Goal: Information Seeking & Learning: Learn about a topic

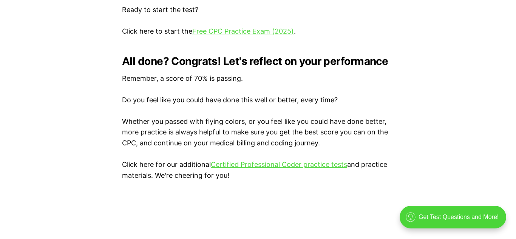
scroll to position [1602, 0]
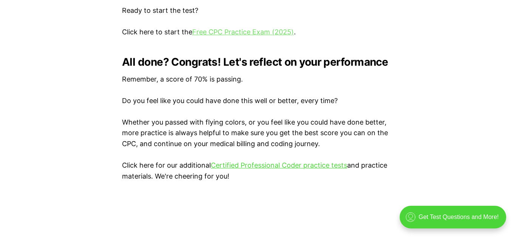
click at [259, 33] on link "Free CPC Practice Exam (2025)" at bounding box center [243, 32] width 102 height 8
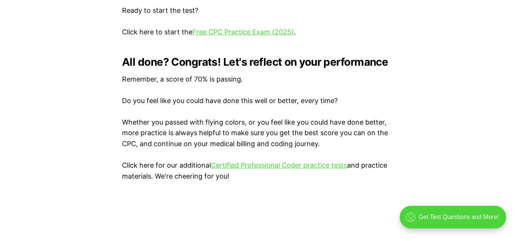
click at [248, 30] on link "Free CPC Practice Exam (2025)" at bounding box center [243, 32] width 102 height 8
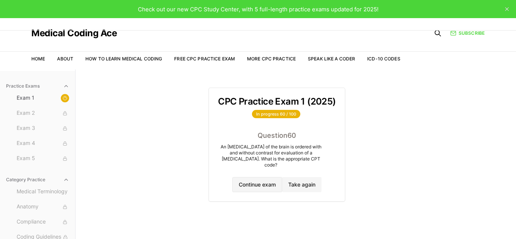
click at [259, 178] on button "Continue exam" at bounding box center [258, 184] width 50 height 15
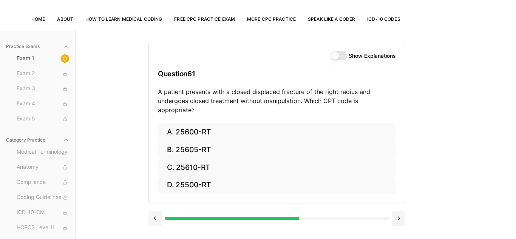
scroll to position [39, 0]
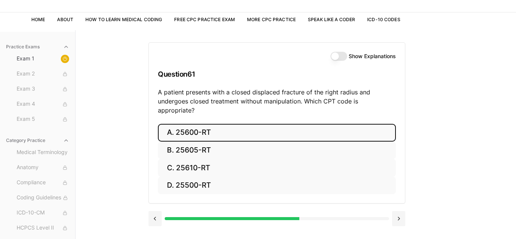
click at [214, 130] on button "A. 25600-RT" at bounding box center [277, 133] width 238 height 18
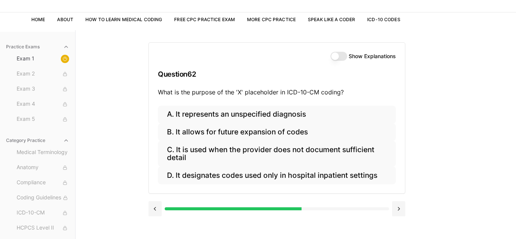
click at [514, 74] on div "Practice Exams Exam 1 Exam 2 Exam 3 Exam 4 Exam 5 Category Practice Medical Ter…" at bounding box center [258, 149] width 516 height 239
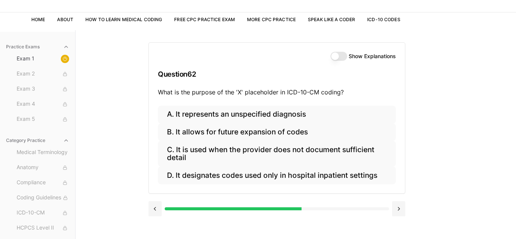
click at [514, 74] on div "Practice Exams Exam 1 Exam 2 Exam 3 Exam 4 Exam 5 Category Practice Medical Ter…" at bounding box center [258, 149] width 516 height 239
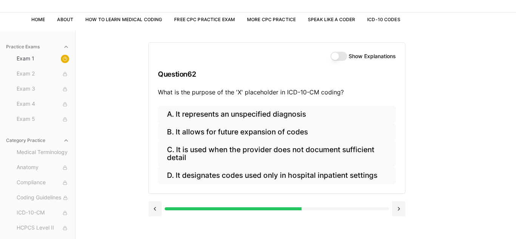
click at [514, 74] on div "Practice Exams Exam 1 Exam 2 Exam 3 Exam 4 Exam 5 Category Practice Medical Ter…" at bounding box center [258, 149] width 516 height 239
click at [514, 75] on div "Practice Exams Exam 1 Exam 2 Exam 3 Exam 4 Exam 5 Category Practice Medical Ter…" at bounding box center [258, 149] width 516 height 239
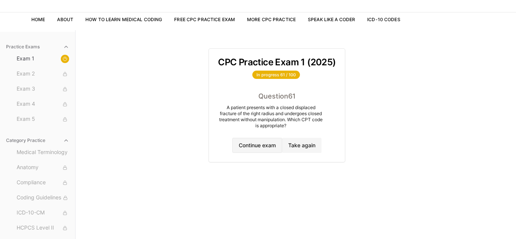
click at [257, 148] on button "Continue exam" at bounding box center [258, 145] width 50 height 15
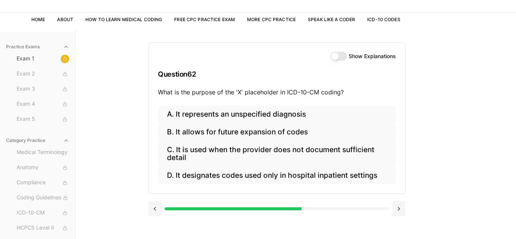
click at [514, 74] on div "Practice Exams Exam 1 Exam 2 Exam 3 Exam 4 Exam 5 Category Practice Medical Ter…" at bounding box center [258, 149] width 516 height 239
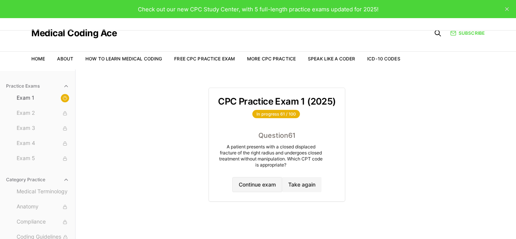
click at [514, 74] on div "Practice Exams Exam 1 Exam 2 Exam 3 Exam 4 Exam 5 Category Practice Medical Ter…" at bounding box center [258, 189] width 516 height 239
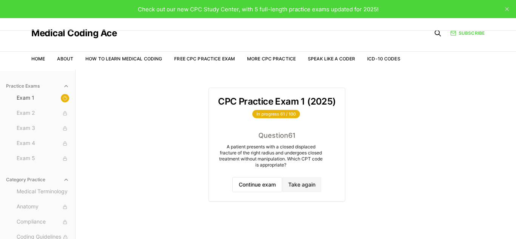
click at [514, 74] on div "Practice Exams Exam 1 Exam 2 Exam 3 Exam 4 Exam 5 Category Practice Medical Ter…" at bounding box center [258, 189] width 516 height 239
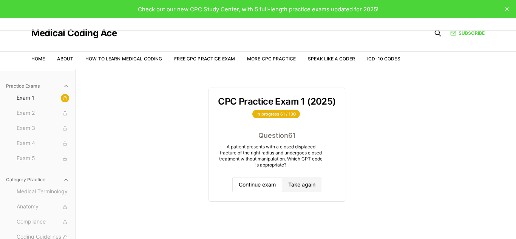
click at [514, 74] on div "Practice Exams Exam 1 Exam 2 Exam 3 Exam 4 Exam 5 Category Practice Medical Ter…" at bounding box center [258, 189] width 516 height 239
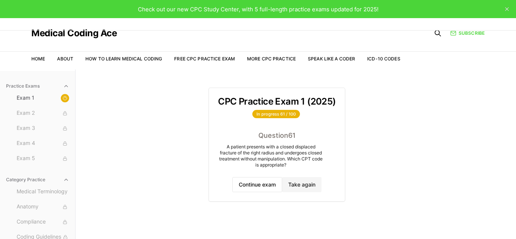
click at [514, 74] on div "Practice Exams Exam 1 Exam 2 Exam 3 Exam 4 Exam 5 Category Practice Medical Ter…" at bounding box center [258, 189] width 516 height 239
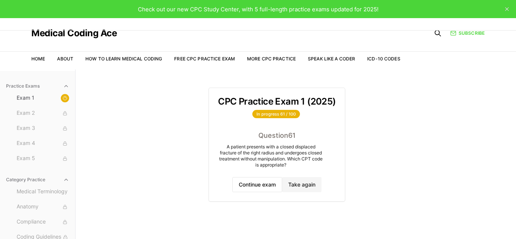
click at [514, 74] on div "Practice Exams Exam 1 Exam 2 Exam 3 Exam 4 Exam 5 Category Practice Medical Ter…" at bounding box center [258, 189] width 516 height 239
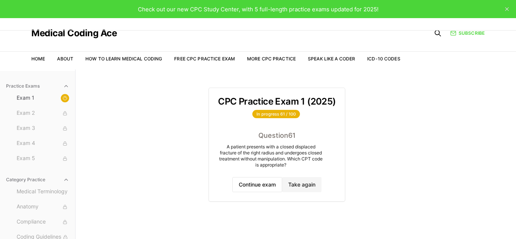
click at [514, 74] on div "Practice Exams Exam 1 Exam 2 Exam 3 Exam 4 Exam 5 Category Practice Medical Ter…" at bounding box center [258, 189] width 516 height 239
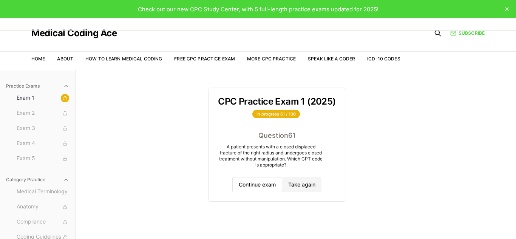
click at [514, 74] on div "Practice Exams Exam 1 Exam 2 Exam 3 Exam 4 Exam 5 Category Practice Medical Ter…" at bounding box center [258, 189] width 516 height 239
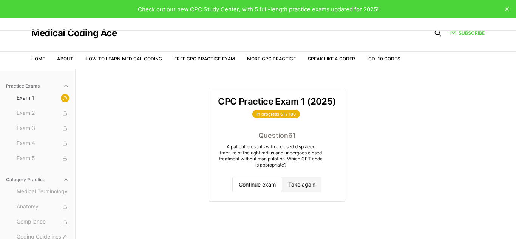
click at [514, 74] on div "Practice Exams Exam 1 Exam 2 Exam 3 Exam 4 Exam 5 Category Practice Medical Ter…" at bounding box center [258, 189] width 516 height 239
click at [269, 184] on button "Continue exam" at bounding box center [258, 184] width 50 height 15
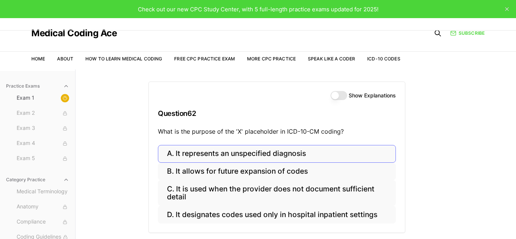
click at [514, 74] on div "Practice Exams Exam 1 Exam 2 Exam 3 Exam 4 Exam 5 Category Practice Medical Ter…" at bounding box center [258, 189] width 516 height 239
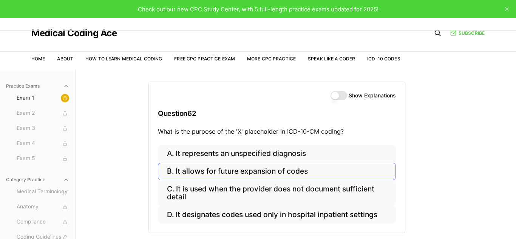
click at [514, 74] on div "Practice Exams Exam 1 Exam 2 Exam 3 Exam 4 Exam 5 Category Practice Medical Ter…" at bounding box center [258, 189] width 516 height 239
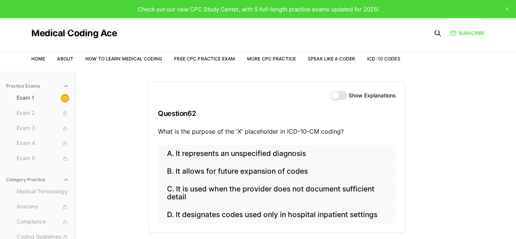
click at [514, 74] on div "Practice Exams Exam 1 Exam 2 Exam 3 Exam 4 Exam 5 Category Practice Medical Ter…" at bounding box center [258, 189] width 516 height 239
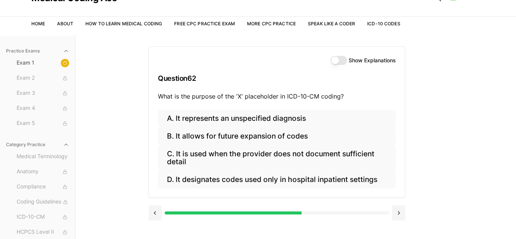
scroll to position [34, 0]
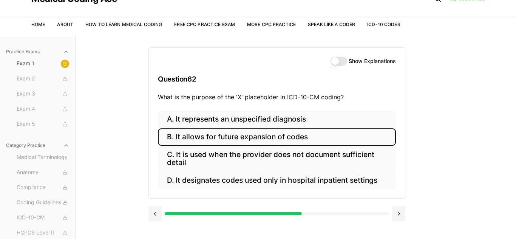
click at [305, 138] on button "B. It allows for future expansion of codes" at bounding box center [277, 138] width 238 height 18
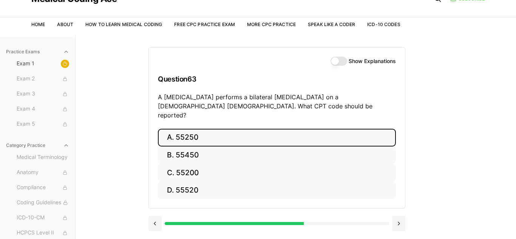
click at [242, 129] on button "A. 55250" at bounding box center [277, 138] width 238 height 18
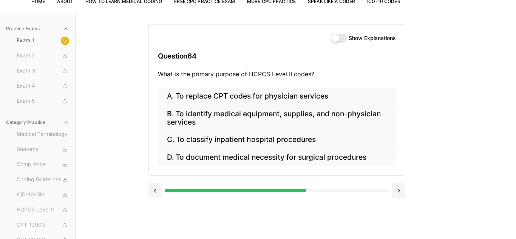
scroll to position [59, 0]
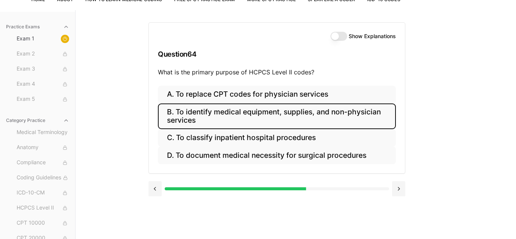
click at [338, 116] on button "B. To identify medical equipment, supplies, and non-physician services" at bounding box center [277, 117] width 238 height 26
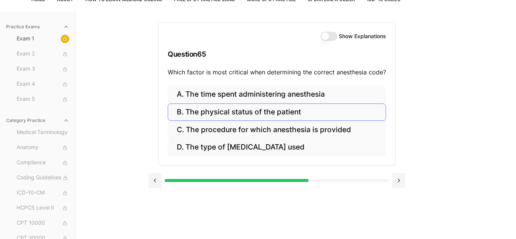
scroll to position [70, 0]
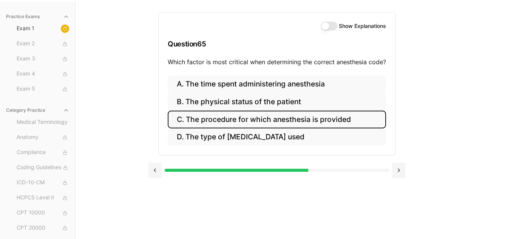
click at [301, 121] on button "C. The procedure for which anesthesia is provided" at bounding box center [277, 120] width 219 height 18
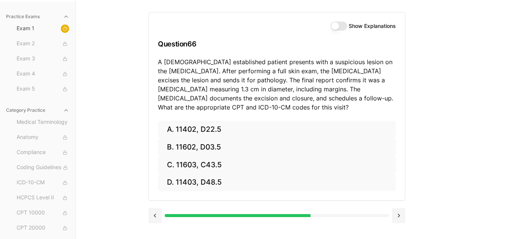
click at [514, 74] on div "Practice Exams Exam 1 Exam 2 Exam 3 Exam 4 Exam 5 Category Practice Medical Ter…" at bounding box center [258, 119] width 516 height 239
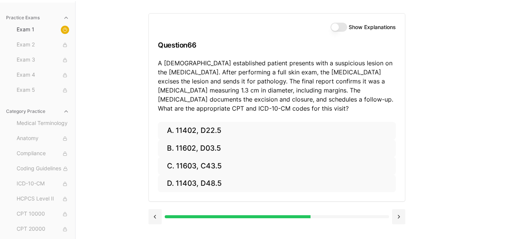
scroll to position [68, 0]
click at [514, 74] on div "Practice Exams Exam 1 Exam 2 Exam 3 Exam 4 Exam 5 Category Practice Medical Ter…" at bounding box center [258, 121] width 516 height 239
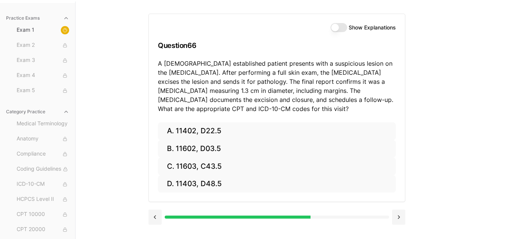
click at [514, 74] on div "Practice Exams Exam 1 Exam 2 Exam 3 Exam 4 Exam 5 Category Practice Medical Ter…" at bounding box center [258, 121] width 516 height 239
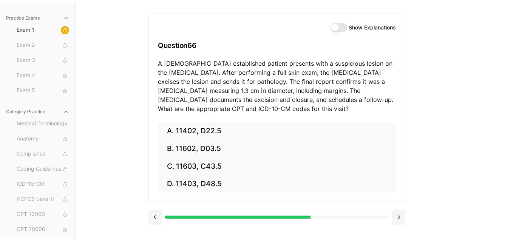
click at [514, 74] on div "Practice Exams Exam 1 Exam 2 Exam 3 Exam 4 Exam 5 Category Practice Medical Ter…" at bounding box center [258, 121] width 516 height 239
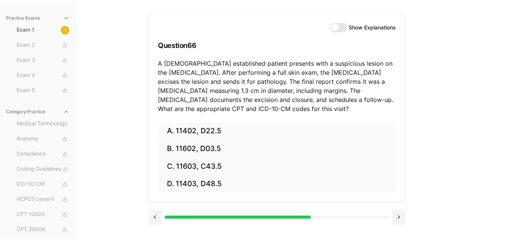
click at [514, 74] on div "Practice Exams Exam 1 Exam 2 Exam 3 Exam 4 Exam 5 Category Practice Medical Ter…" at bounding box center [258, 121] width 516 height 239
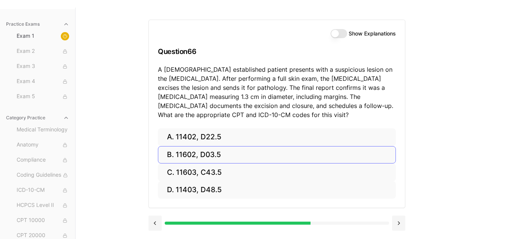
scroll to position [62, 0]
click at [514, 74] on div "Practice Exams Exam 1 Exam 2 Exam 3 Exam 4 Exam 5 Category Practice Medical Ter…" at bounding box center [258, 127] width 516 height 239
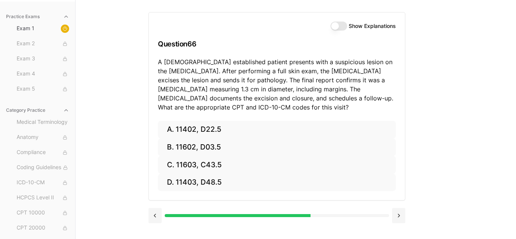
scroll to position [69, 0]
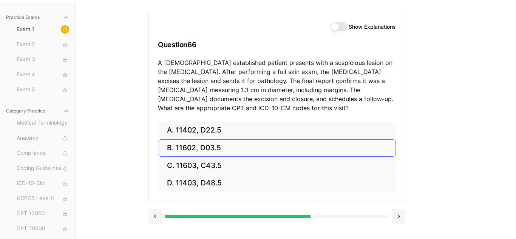
click at [514, 74] on div "Practice Exams Exam 1 Exam 2 Exam 3 Exam 4 Exam 5 Category Practice Medical Ter…" at bounding box center [258, 120] width 516 height 239
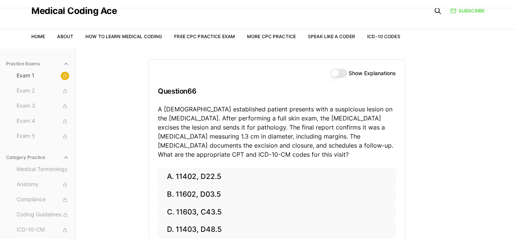
scroll to position [0, 0]
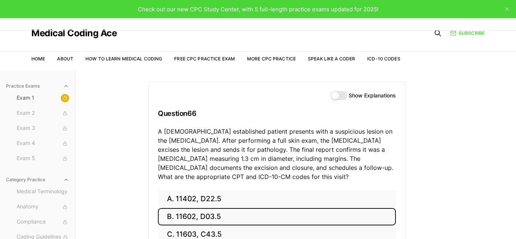
click at [196, 221] on button "B. 11602, D03.5" at bounding box center [277, 217] width 238 height 18
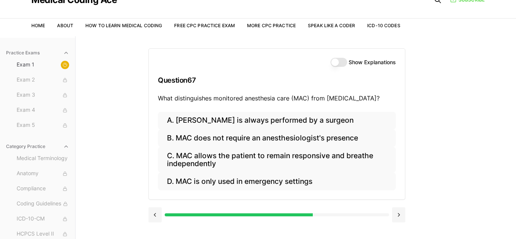
scroll to position [34, 0]
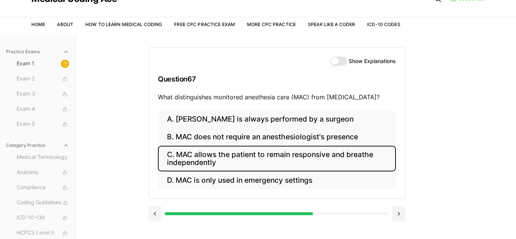
click at [344, 153] on button "C. MAC allows the patient to remain responsive and breathe independently" at bounding box center [277, 159] width 238 height 26
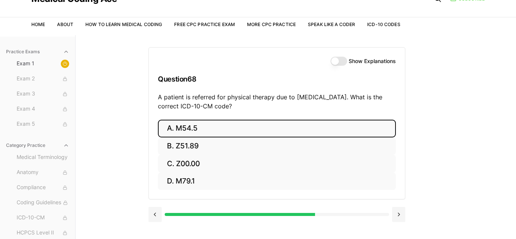
click at [253, 131] on button "A. M54.5" at bounding box center [277, 129] width 238 height 18
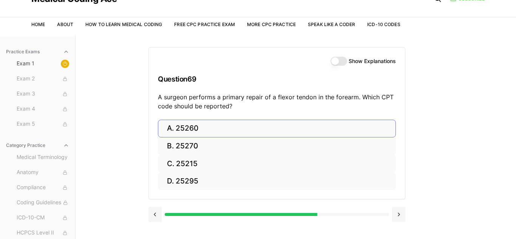
click at [246, 124] on button "A. 25260" at bounding box center [277, 129] width 238 height 18
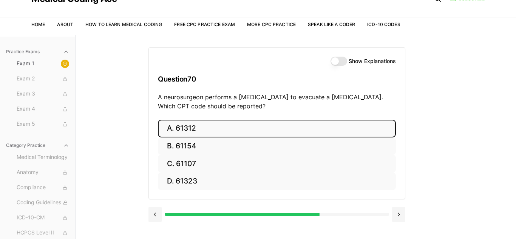
click at [318, 132] on button "A. 61312" at bounding box center [277, 129] width 238 height 18
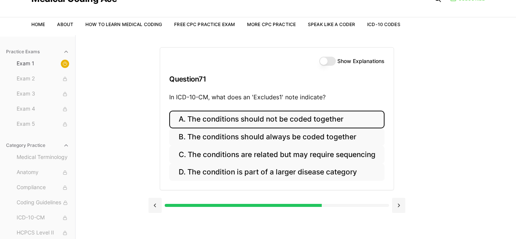
click at [302, 116] on button "A. The conditions should not be coded together" at bounding box center [276, 120] width 215 height 18
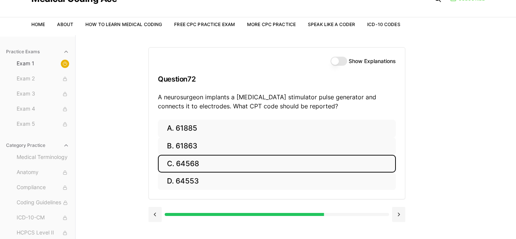
click at [233, 164] on button "C. 64568" at bounding box center [277, 164] width 238 height 18
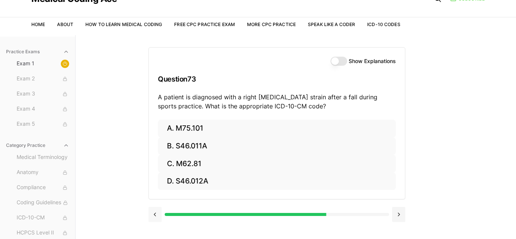
click at [155, 214] on button at bounding box center [155, 214] width 13 height 15
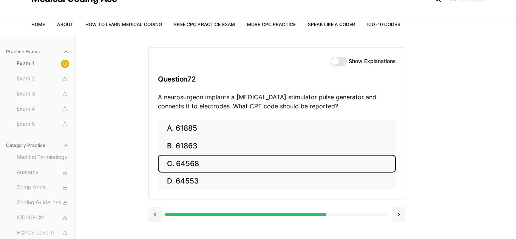
click at [397, 213] on button at bounding box center [398, 214] width 13 height 15
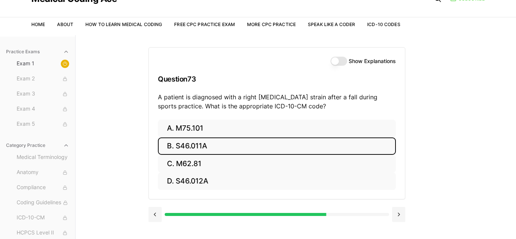
click at [218, 147] on button "B. S46.011A" at bounding box center [277, 147] width 238 height 18
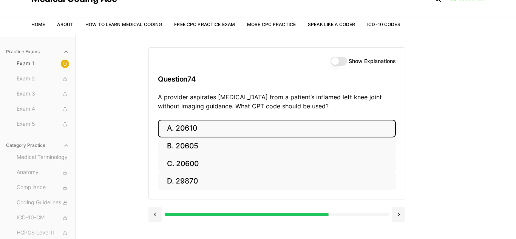
click at [218, 124] on button "A. 20610" at bounding box center [277, 129] width 238 height 18
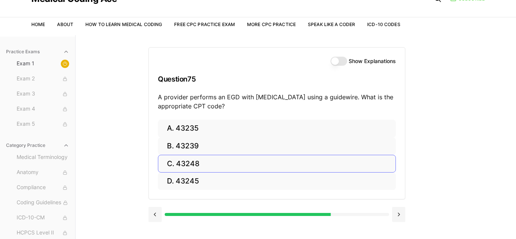
click at [206, 169] on button "C. 43248" at bounding box center [277, 164] width 238 height 18
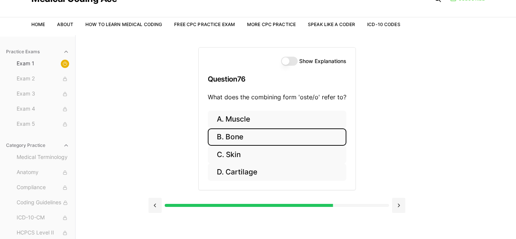
click at [271, 139] on button "B. Bone" at bounding box center [277, 138] width 139 height 18
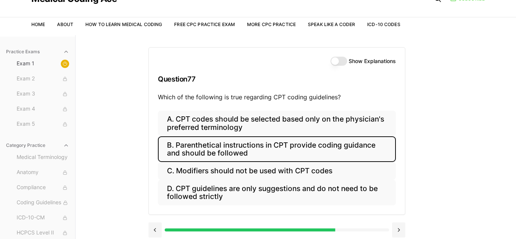
click at [239, 150] on button "B. Parenthetical instructions in CPT provide coding guidance and should be foll…" at bounding box center [277, 149] width 238 height 26
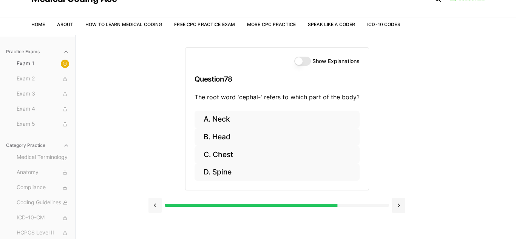
click at [152, 203] on button at bounding box center [155, 205] width 13 height 15
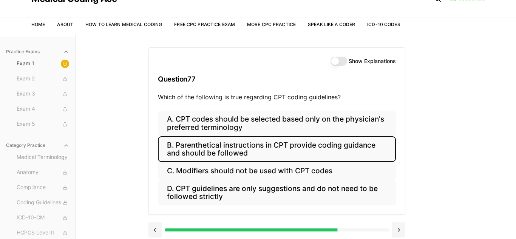
click at [228, 147] on button "B. Parenthetical instructions in CPT provide coding guidance and should be foll…" at bounding box center [277, 149] width 238 height 26
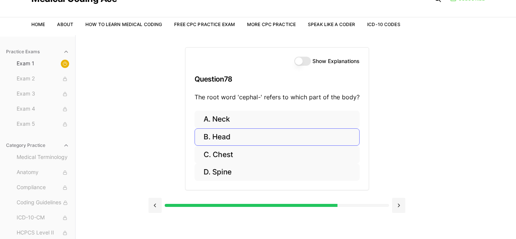
click at [252, 138] on button "B. Head" at bounding box center [277, 138] width 165 height 18
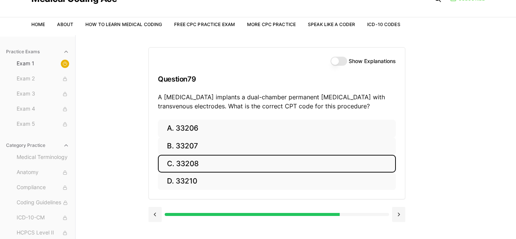
click at [286, 163] on button "C. 33208" at bounding box center [277, 164] width 238 height 18
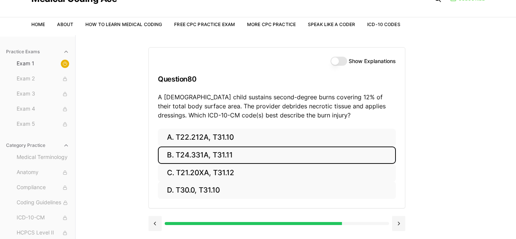
click at [257, 158] on button "B. T24.331A, T31.11" at bounding box center [277, 156] width 238 height 18
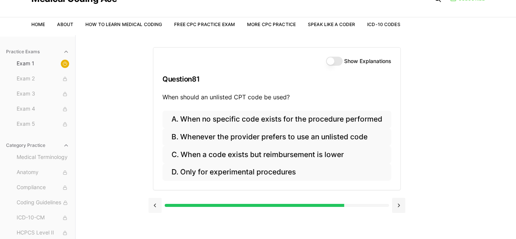
click at [153, 200] on button at bounding box center [155, 205] width 13 height 15
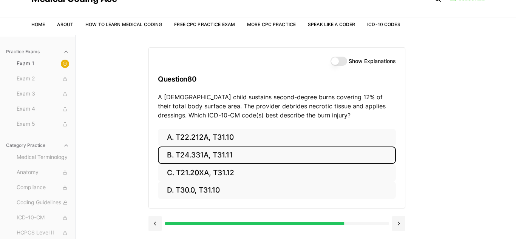
click at [344, 61] on button "Show Explanations" at bounding box center [339, 61] width 17 height 9
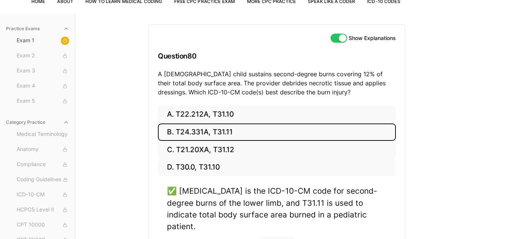
scroll to position [57, 0]
click at [339, 34] on button "Show Explanations" at bounding box center [339, 38] width 17 height 9
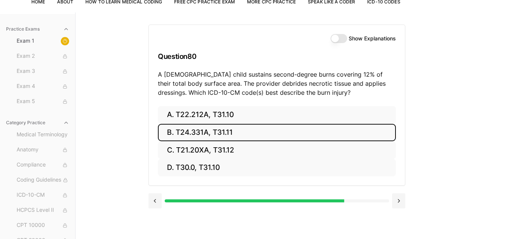
scroll to position [70, 0]
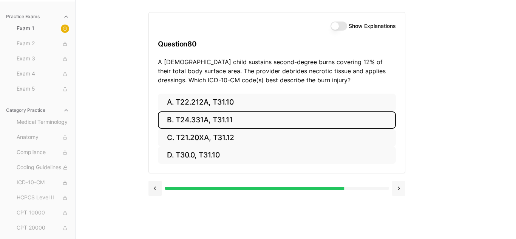
click at [397, 185] on button at bounding box center [398, 188] width 13 height 15
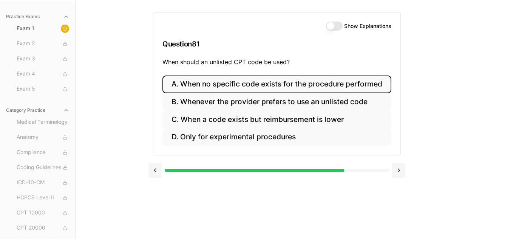
click at [353, 88] on button "A. When no specific code exists for the procedure performed" at bounding box center [277, 85] width 229 height 18
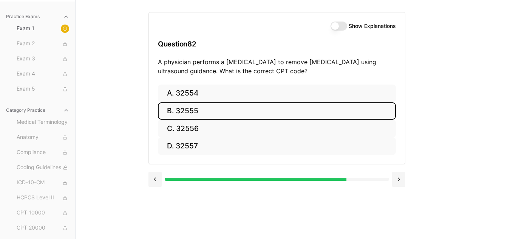
click at [309, 110] on button "B. 32555" at bounding box center [277, 111] width 238 height 18
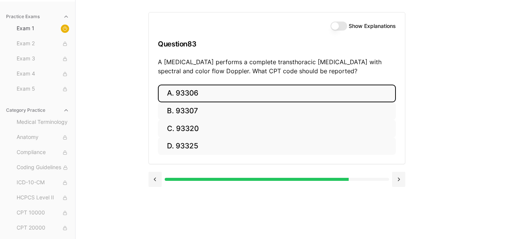
click at [304, 96] on button "A. 93306" at bounding box center [277, 94] width 238 height 18
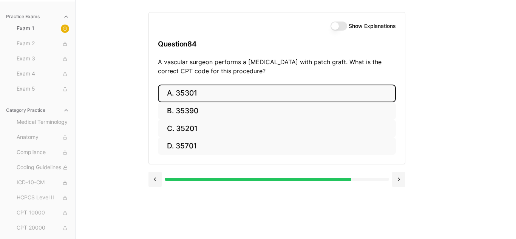
click at [246, 96] on button "A. 35301" at bounding box center [277, 94] width 238 height 18
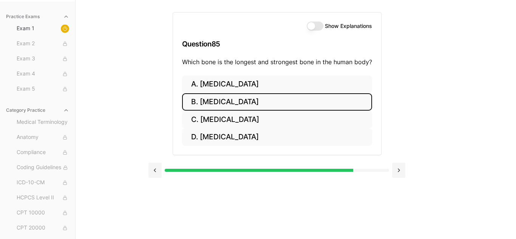
click at [303, 99] on button "B. Femur" at bounding box center [277, 102] width 190 height 18
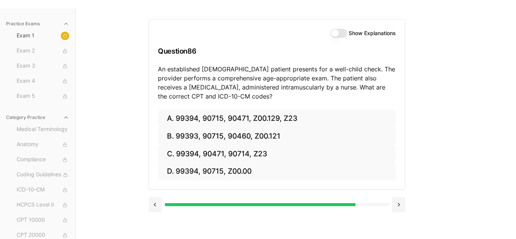
scroll to position [59, 0]
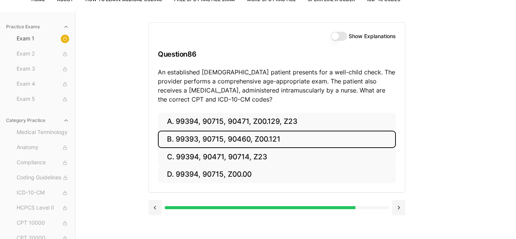
click at [242, 136] on button "B. 99393, 90715, 90460, Z00.121" at bounding box center [277, 140] width 238 height 18
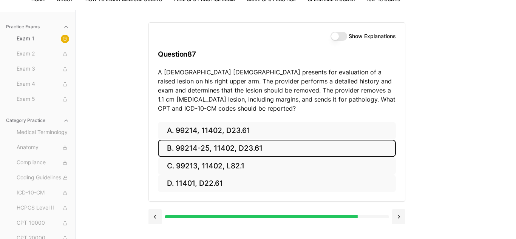
click at [273, 154] on button "B. 99214-25, 11402, D23.61" at bounding box center [277, 149] width 238 height 18
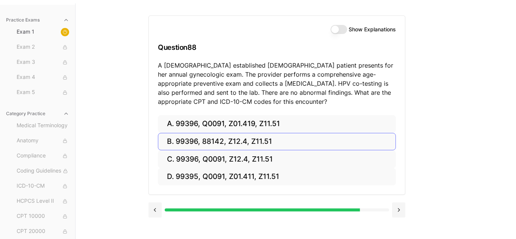
scroll to position [70, 0]
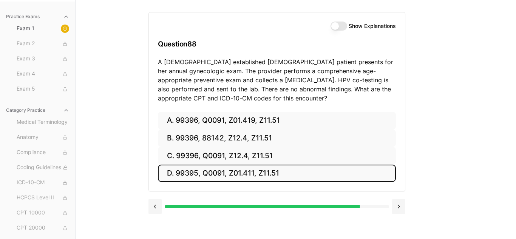
click at [207, 171] on button "D. 99395, Q0091, Z01.411, Z11.51" at bounding box center [277, 174] width 238 height 18
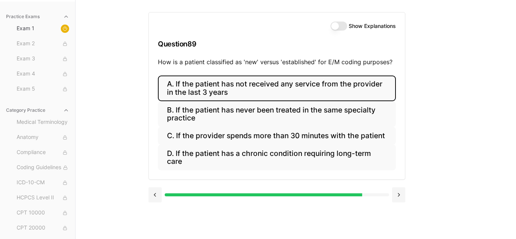
click at [320, 91] on button "A. If the patient has not received any service from the provider in the last 3 …" at bounding box center [277, 89] width 238 height 26
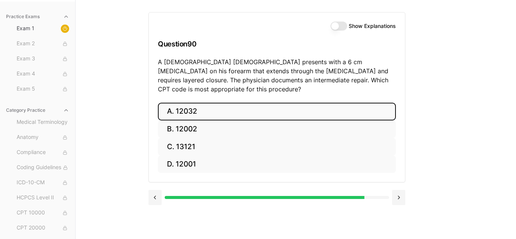
click at [263, 103] on button "A. 12032" at bounding box center [277, 112] width 238 height 18
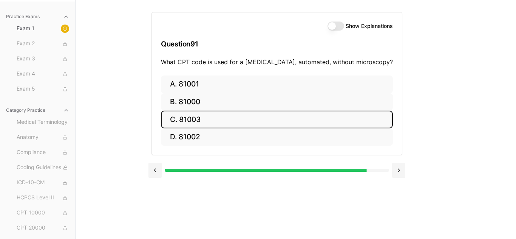
click at [205, 121] on button "C. 81003" at bounding box center [277, 120] width 232 height 18
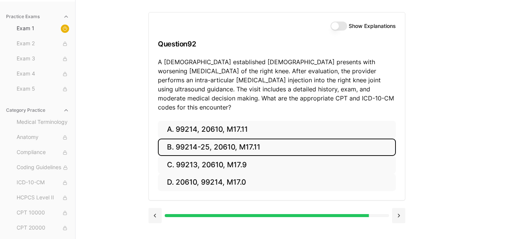
click at [305, 139] on button "B. 99214-25, 20610, M17.11" at bounding box center [277, 148] width 238 height 18
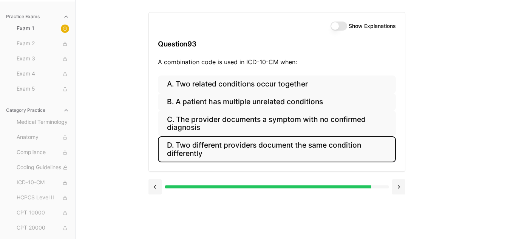
click at [324, 157] on button "D. Two different providers document the same condition differently" at bounding box center [277, 149] width 238 height 26
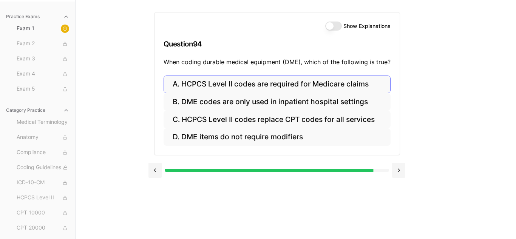
click at [298, 88] on button "A. HCPCS Level II codes are required for Medicare claims" at bounding box center [277, 85] width 227 height 18
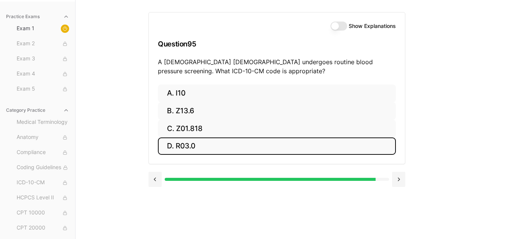
click at [226, 147] on button "D. R03.0" at bounding box center [277, 147] width 238 height 18
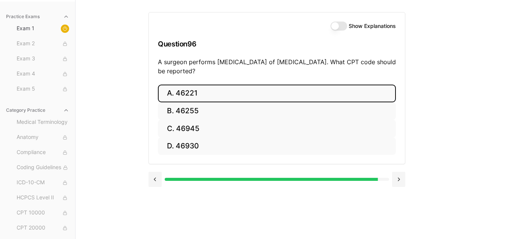
click at [242, 96] on button "A. 46221" at bounding box center [277, 94] width 238 height 18
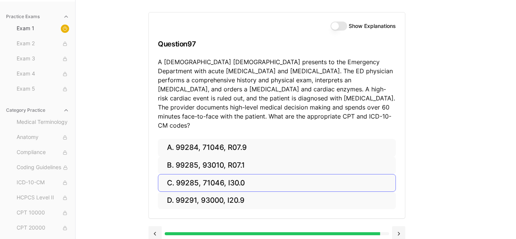
click at [252, 174] on button "C. 99285, 71046, I30.0" at bounding box center [277, 183] width 238 height 18
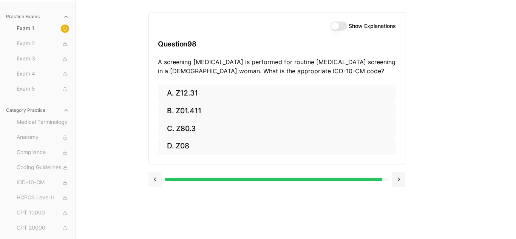
click at [155, 179] on button at bounding box center [155, 179] width 13 height 15
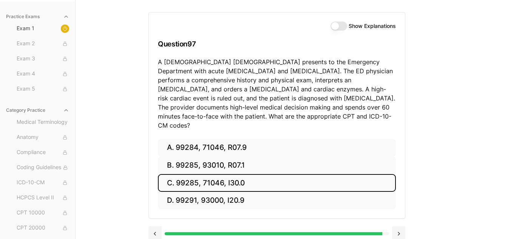
click at [346, 27] on button "Show Explanations" at bounding box center [339, 26] width 17 height 9
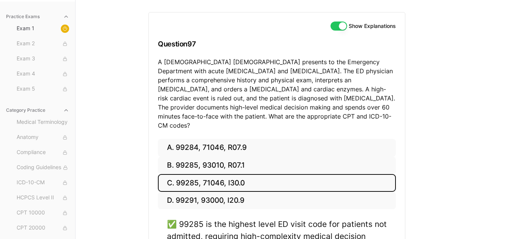
click at [336, 28] on button "Show Explanations" at bounding box center [339, 26] width 17 height 9
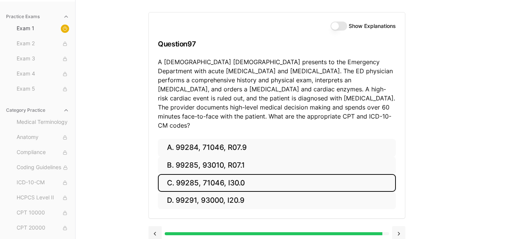
click at [397, 226] on button at bounding box center [398, 233] width 13 height 15
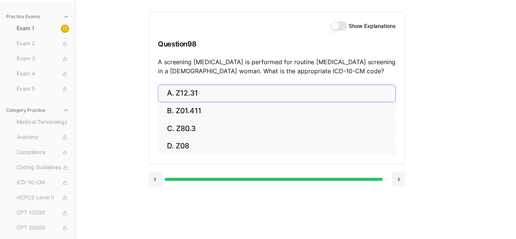
click at [251, 87] on button "A. Z12.31" at bounding box center [277, 94] width 238 height 18
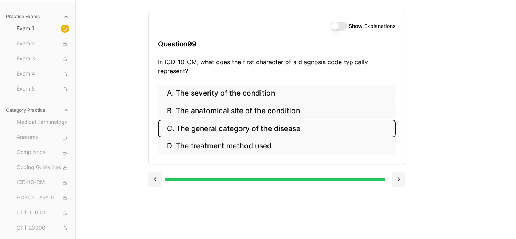
click at [277, 128] on button "C. The general category of the disease" at bounding box center [277, 129] width 238 height 18
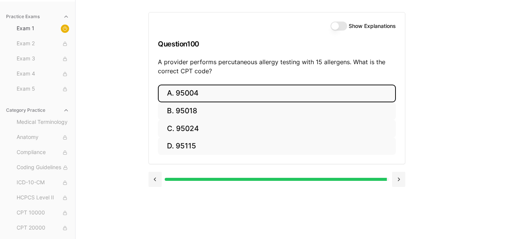
click at [328, 95] on button "A. 95004" at bounding box center [277, 94] width 238 height 18
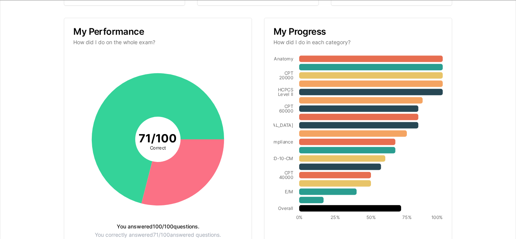
scroll to position [140, 0]
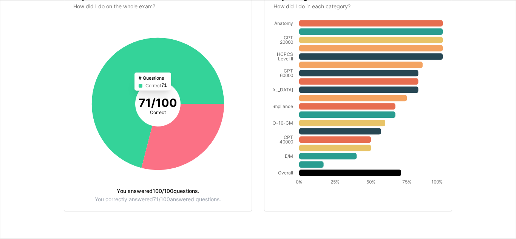
click at [135, 61] on icon at bounding box center [158, 103] width 132 height 130
click at [177, 104] on tspan "71 / 100" at bounding box center [158, 103] width 39 height 14
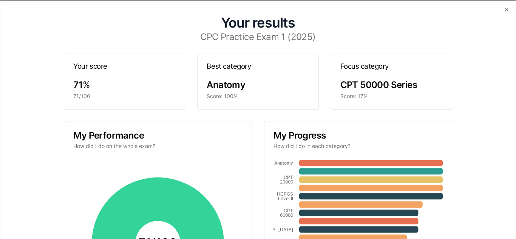
click at [381, 88] on span "CPT 50000 Series" at bounding box center [379, 84] width 77 height 11
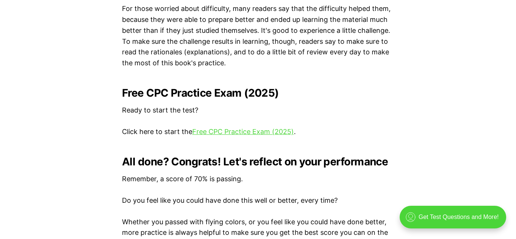
scroll to position [1490, 0]
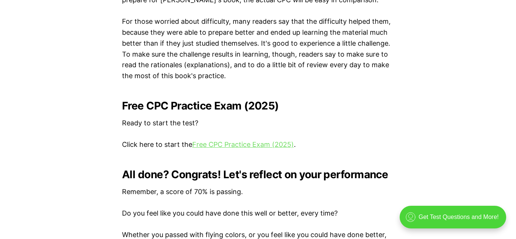
click at [214, 143] on link "Free CPC Practice Exam (2025)" at bounding box center [243, 145] width 102 height 8
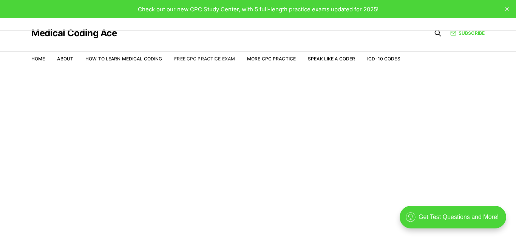
click at [211, 59] on link "Free CPC Practice Exam" at bounding box center [204, 59] width 61 height 6
click at [115, 60] on link "How to Learn Medical Coding" at bounding box center [123, 59] width 77 height 6
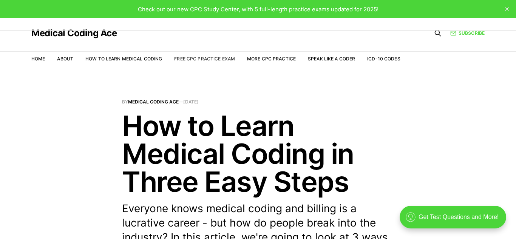
click at [186, 60] on link "Free CPC Practice Exam" at bounding box center [204, 59] width 61 height 6
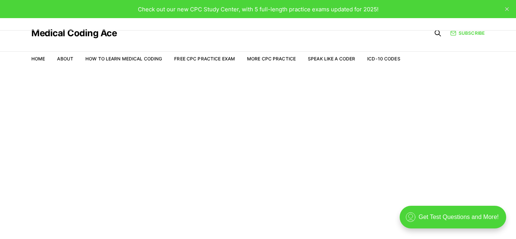
click at [272, 62] on li "More CPC Practice" at bounding box center [271, 59] width 49 height 7
click at [276, 57] on link "More CPC Practice" at bounding box center [271, 59] width 49 height 6
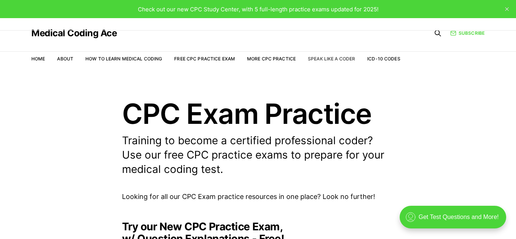
click at [330, 58] on link "Speak Like a Coder" at bounding box center [331, 59] width 47 height 6
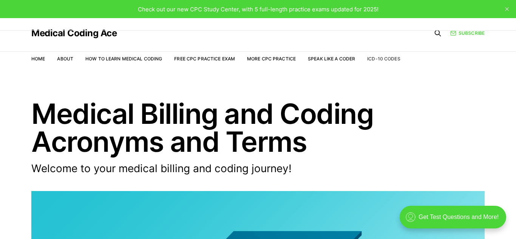
click at [391, 60] on link "ICD-10 Codes" at bounding box center [384, 59] width 33 height 6
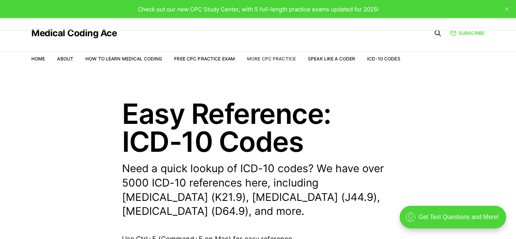
click at [287, 61] on link "More CPC Practice" at bounding box center [271, 59] width 49 height 6
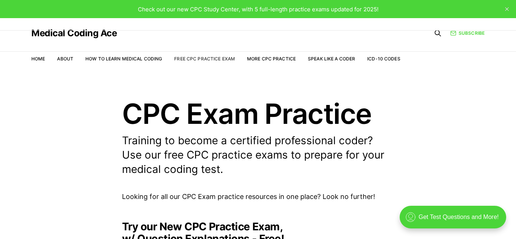
click at [228, 58] on link "Free CPC Practice Exam" at bounding box center [204, 59] width 61 height 6
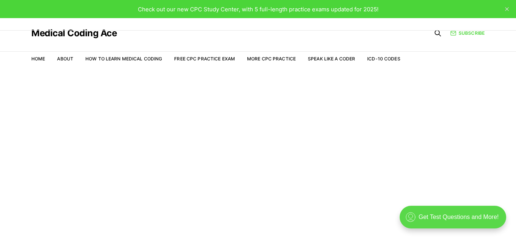
click at [433, 221] on div ".cls-1{fill:none;stroke:currentColor;stroke-linecap:round;stroke-linejoin:round…" at bounding box center [453, 217] width 107 height 23
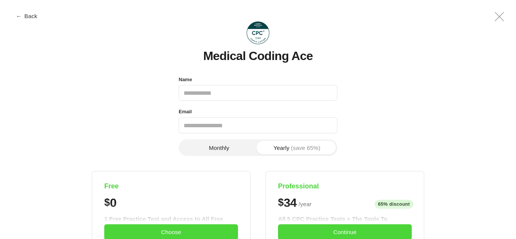
click at [30, 15] on button "← Back" at bounding box center [27, 16] width 30 height 6
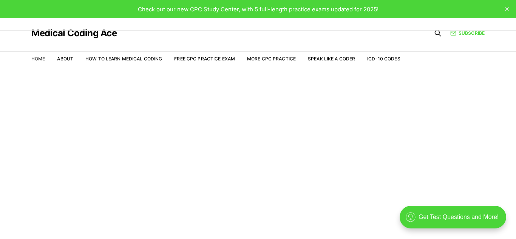
click at [39, 57] on link "Home" at bounding box center [38, 59] width 14 height 6
